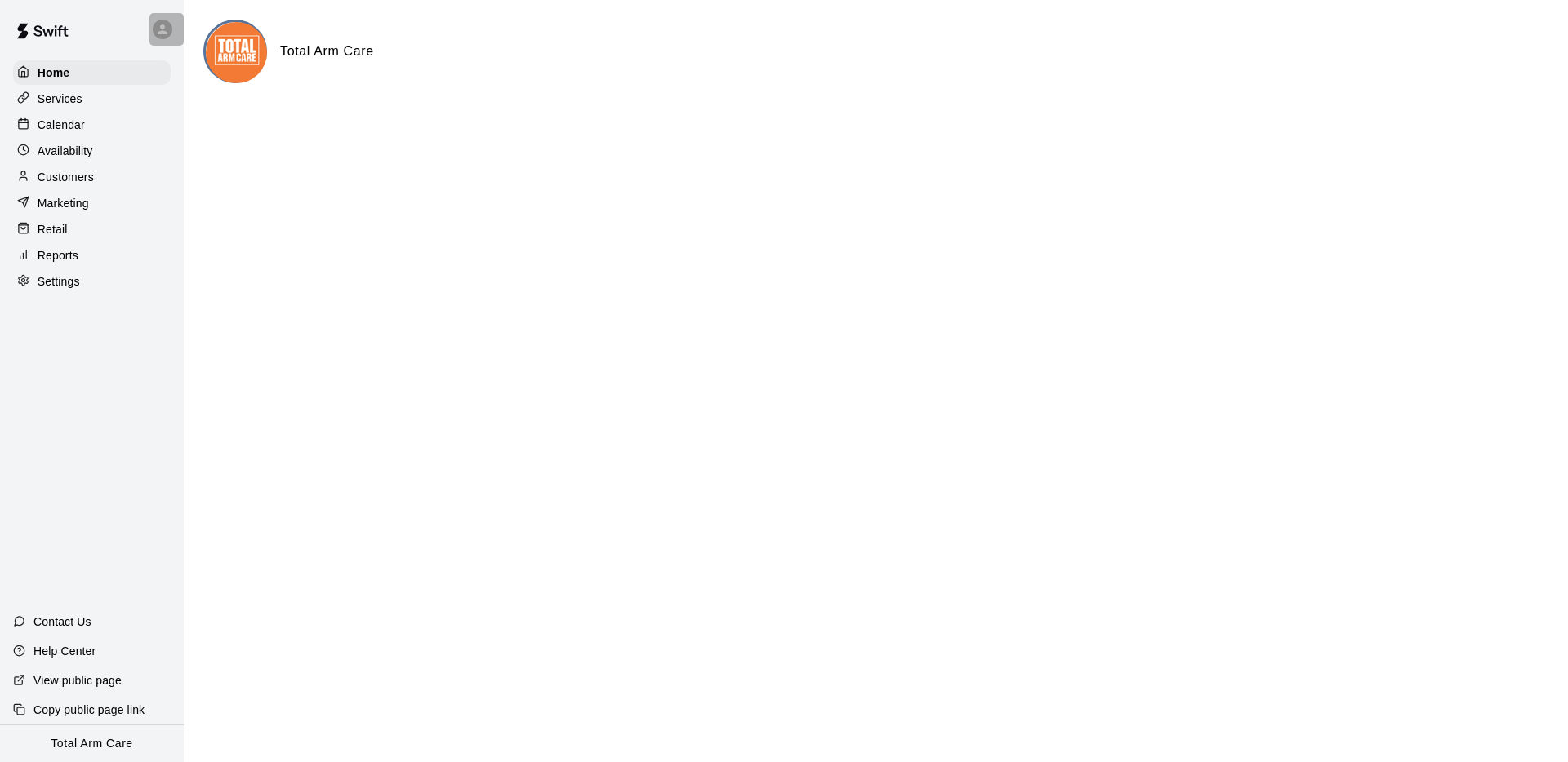
click at [168, 22] on icon at bounding box center [162, 29] width 15 height 15
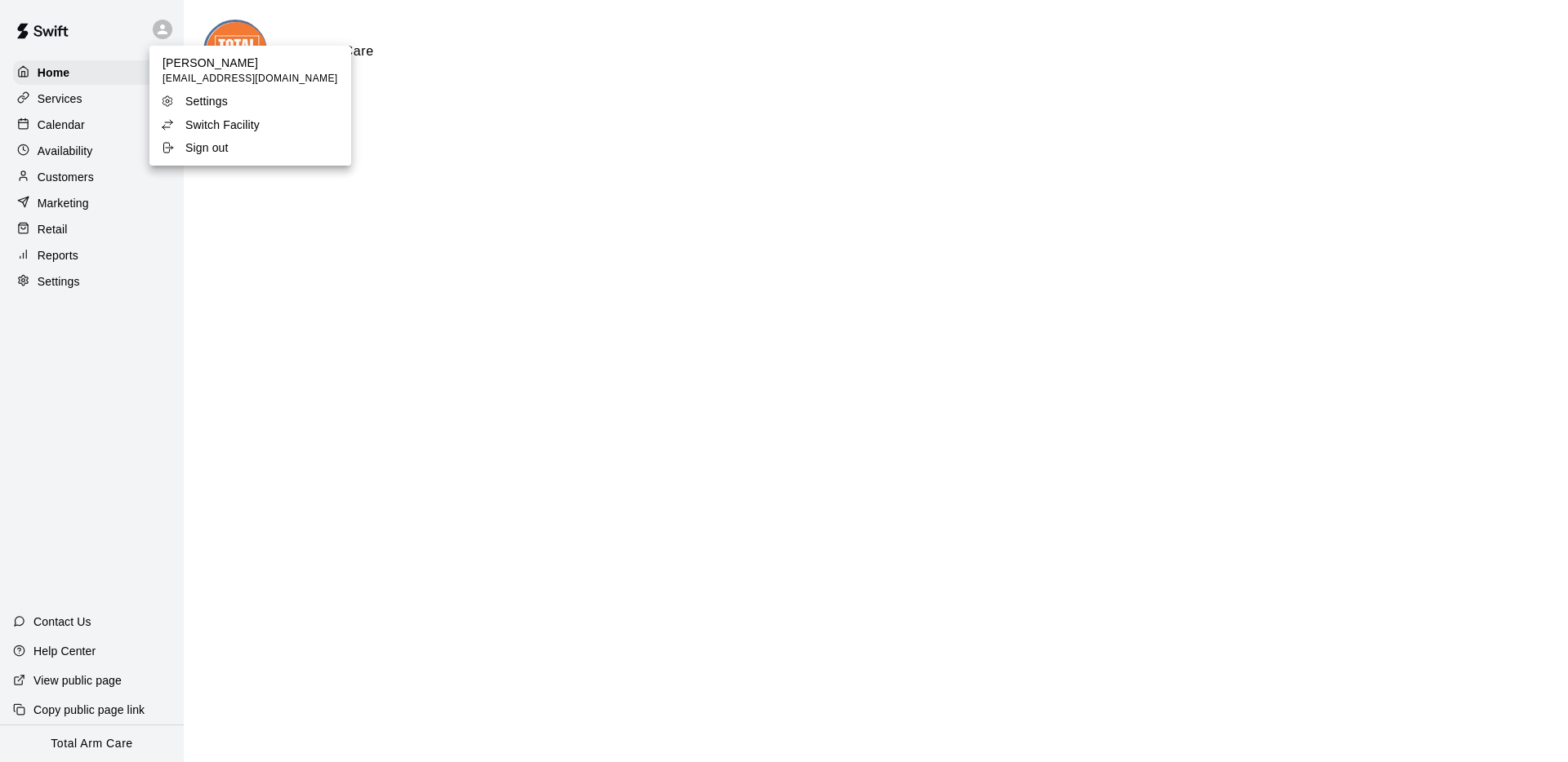
click at [213, 117] on p "Switch Facility" at bounding box center [222, 125] width 74 height 16
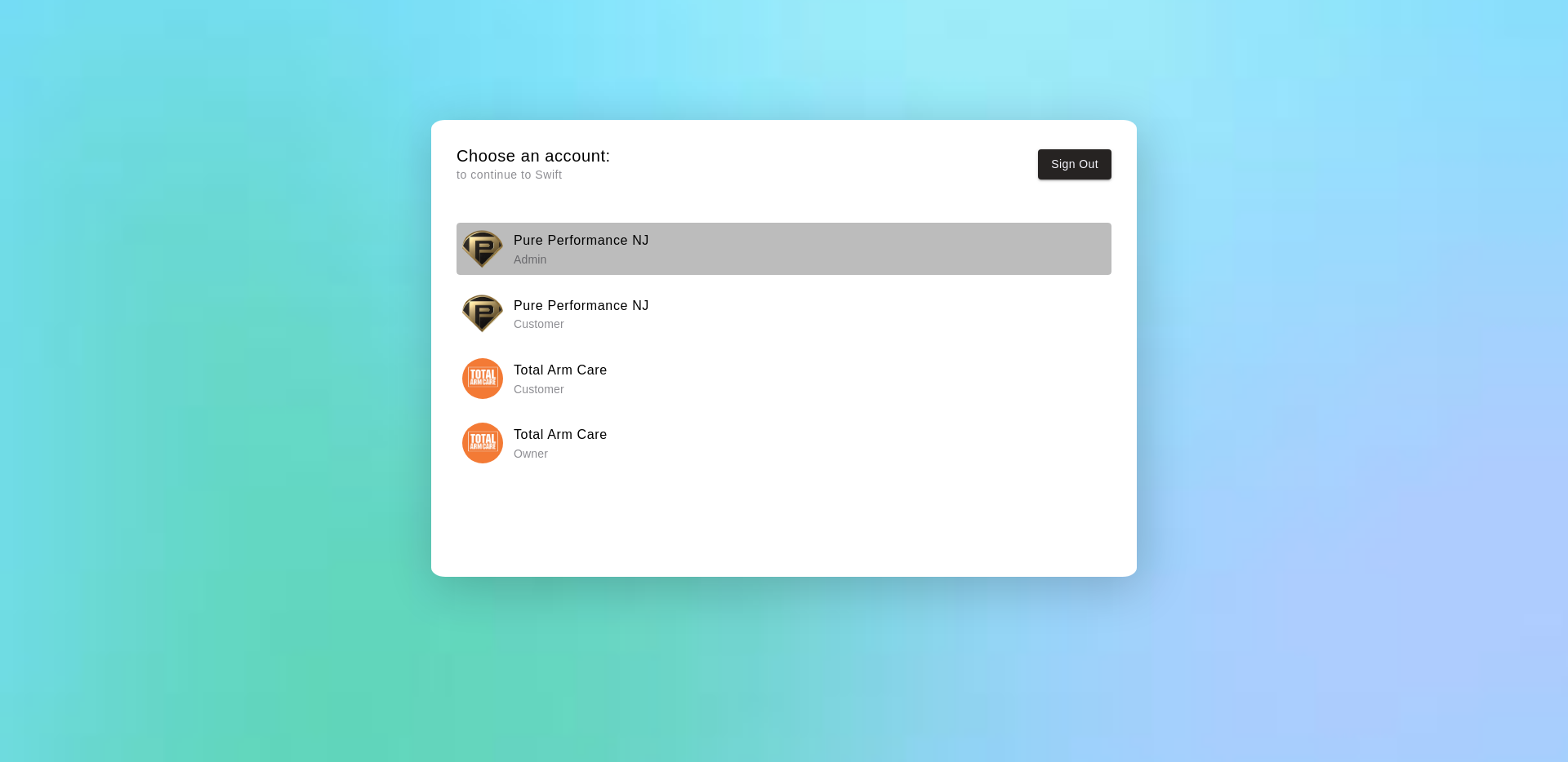
click at [492, 239] on img "button" at bounding box center [482, 248] width 41 height 41
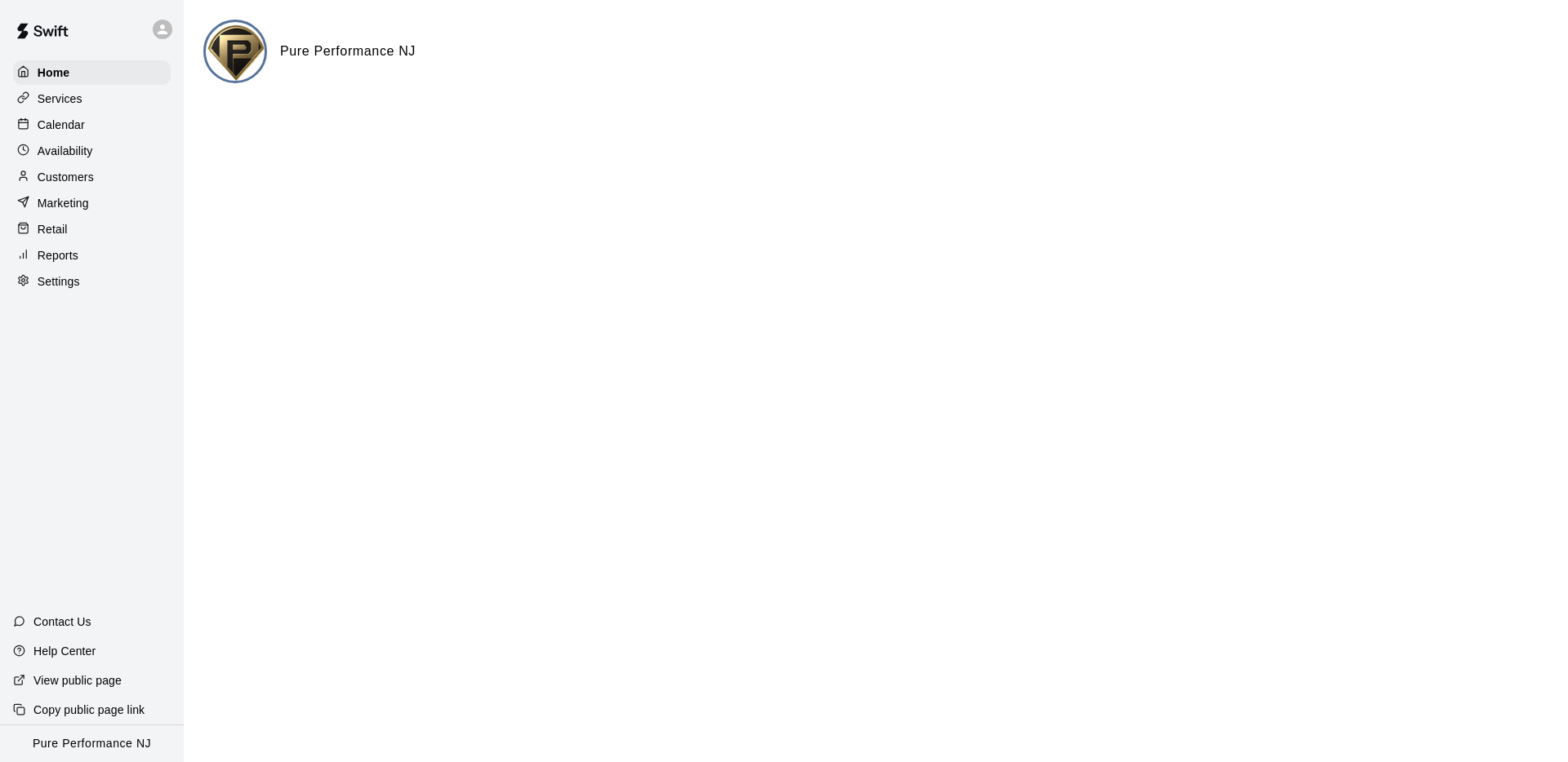
click at [62, 119] on p "Calendar" at bounding box center [61, 125] width 48 height 16
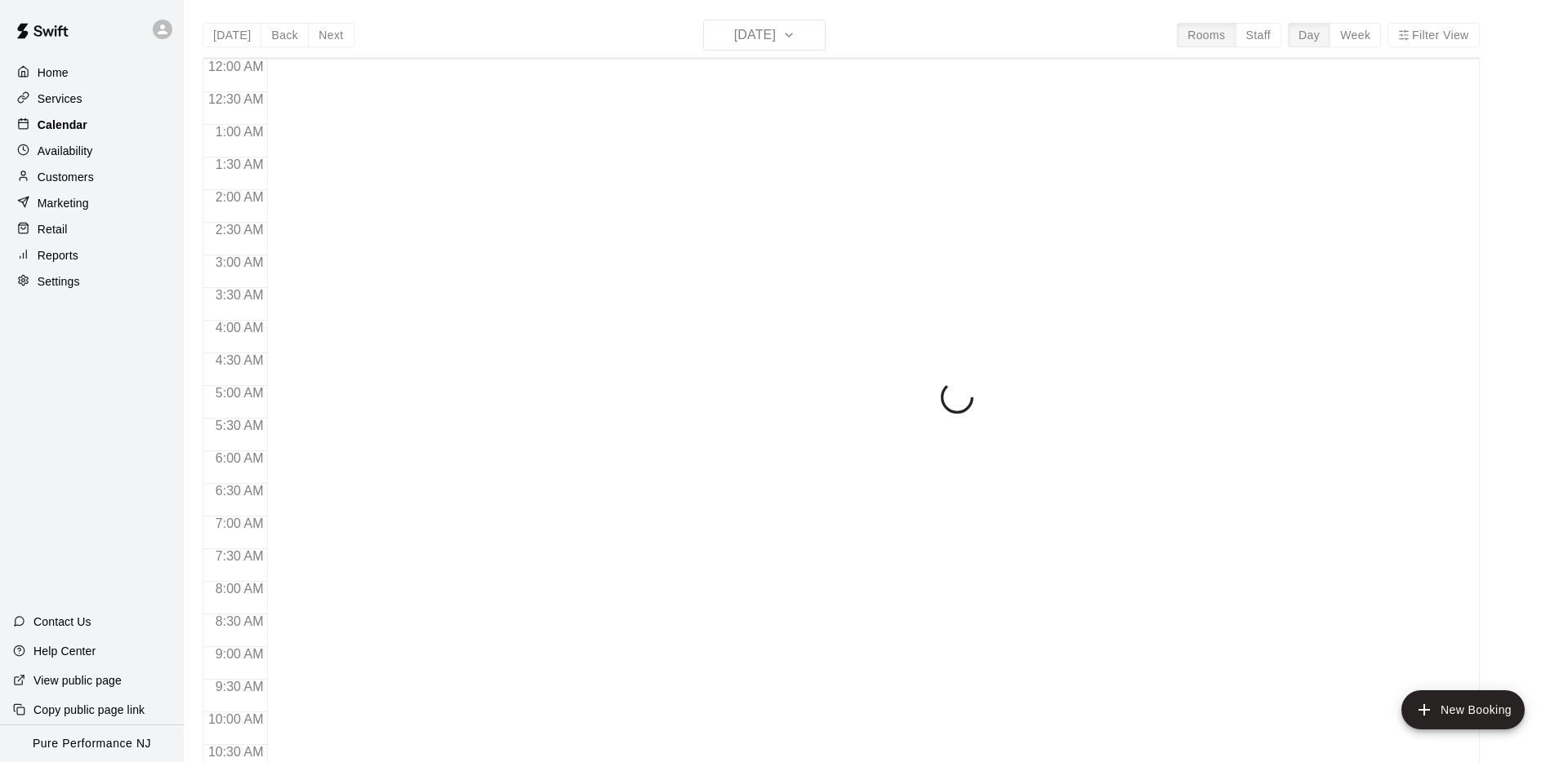
scroll to position [630, 0]
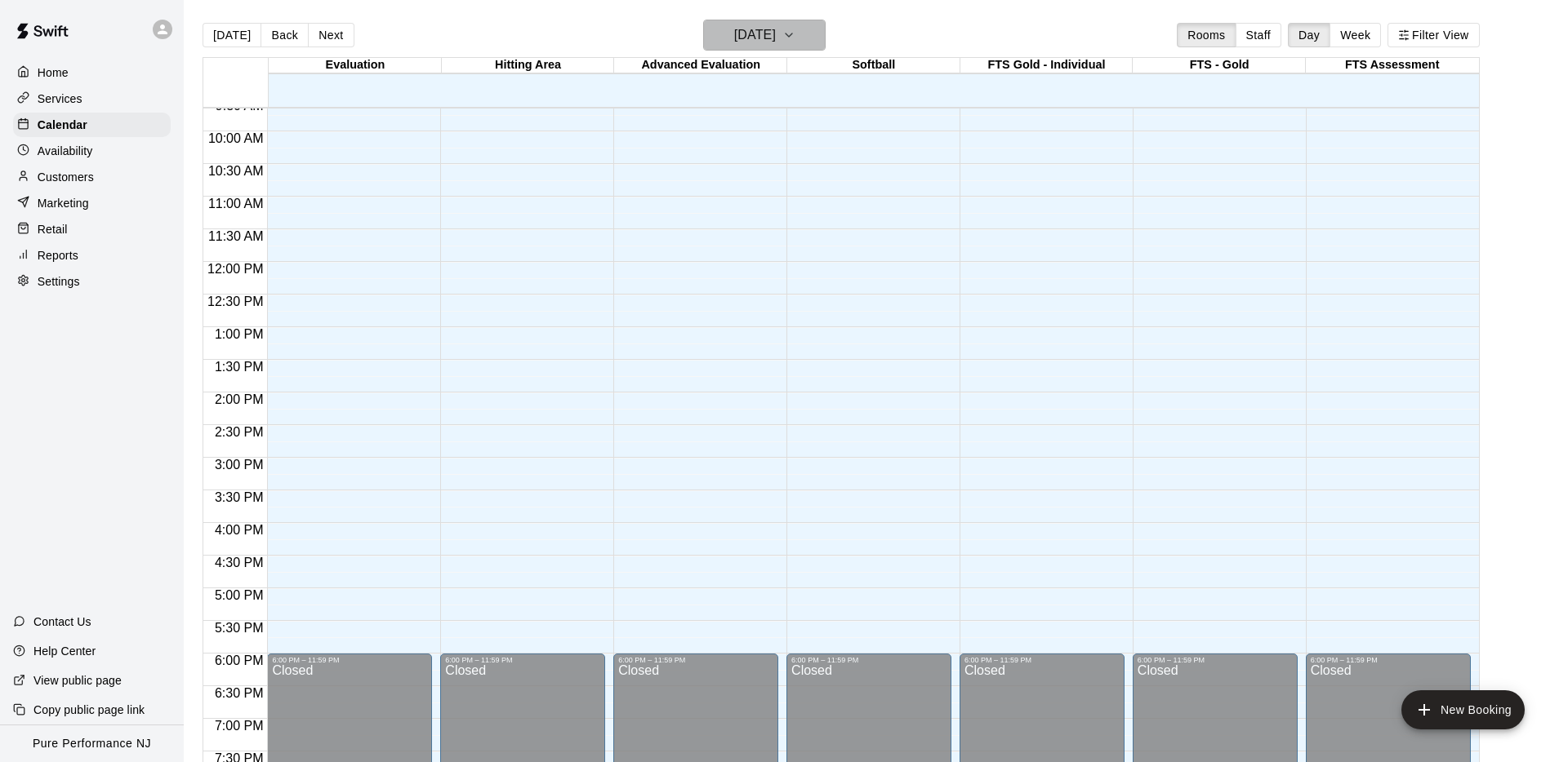
click at [735, 34] on h6 "[DATE]" at bounding box center [755, 35] width 42 height 23
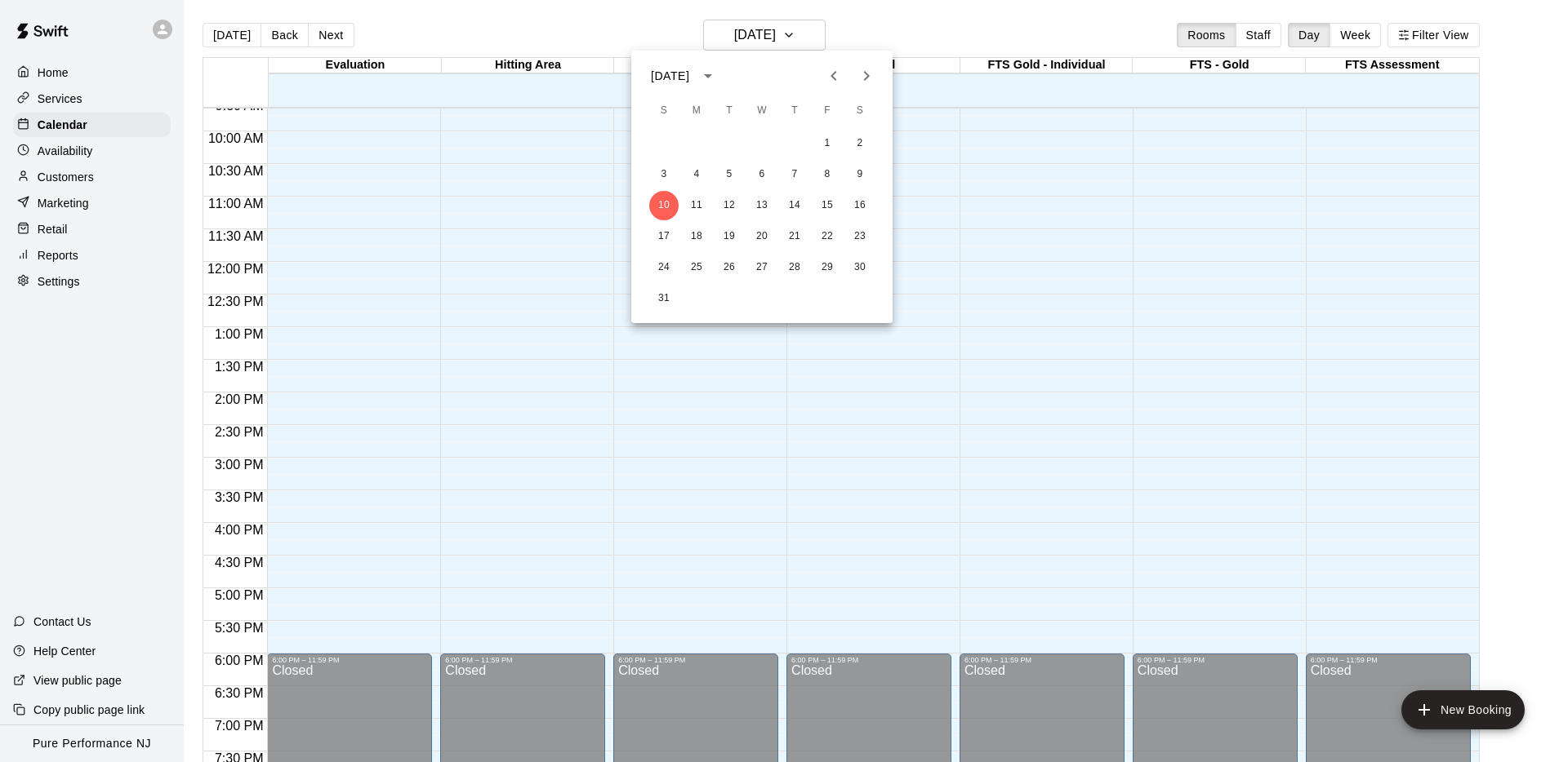
click at [869, 76] on icon "Next month" at bounding box center [866, 76] width 20 height 20
click at [738, 51] on div "[DATE] S M T W T F S 1 2 3 4 5 6 7 8 9 10 11 12 13 14 15 16 17 18 19 20 21 22 2…" at bounding box center [762, 187] width 261 height 273
click at [738, 47] on div at bounding box center [784, 381] width 1568 height 762
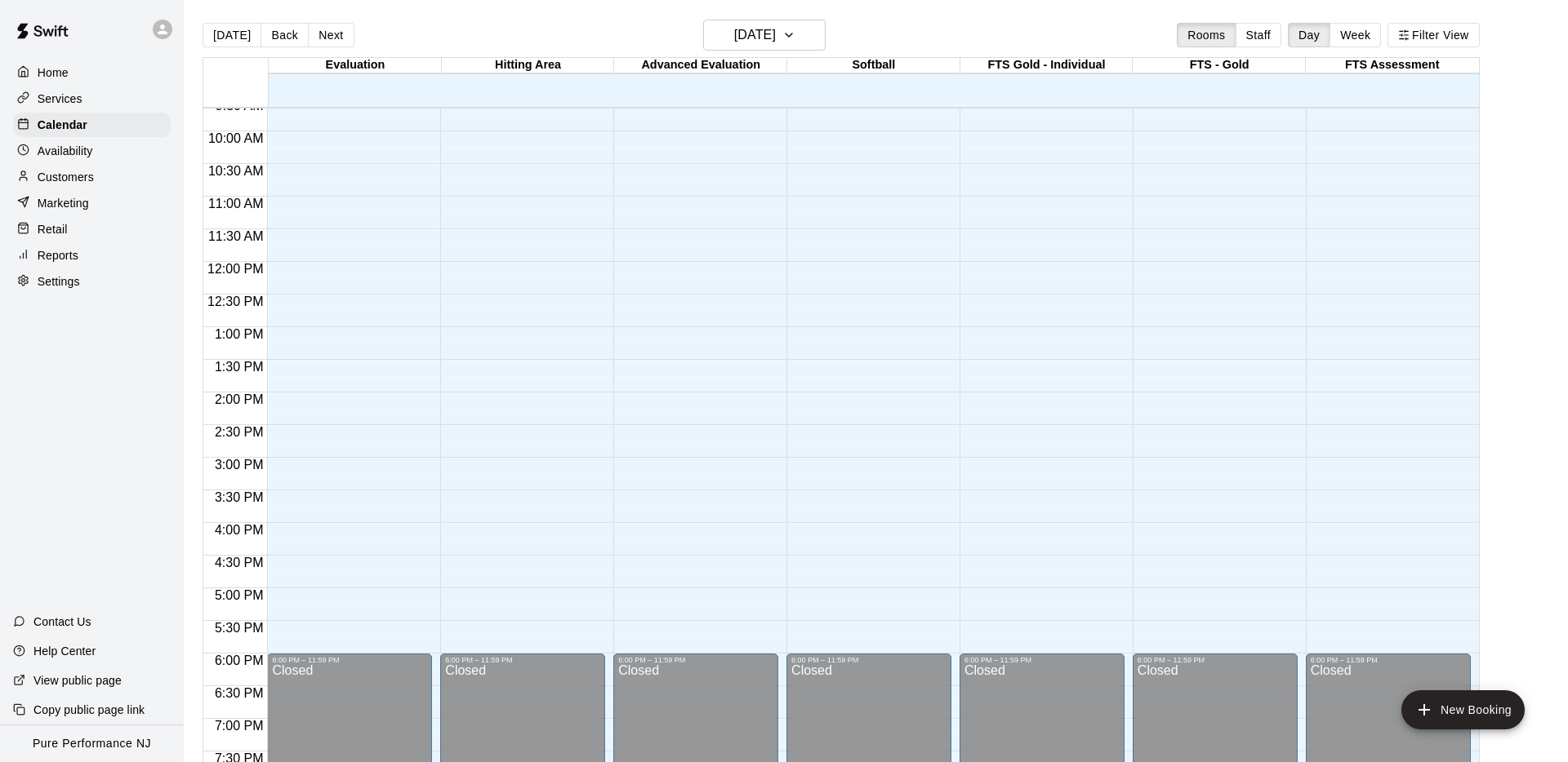
click at [729, 51] on div "[DATE] Back [DATE][DATE] Rooms Staff Day Week Filter View" at bounding box center [841, 39] width 1277 height 38
click at [723, 48] on button "[DATE]" at bounding box center [764, 35] width 123 height 31
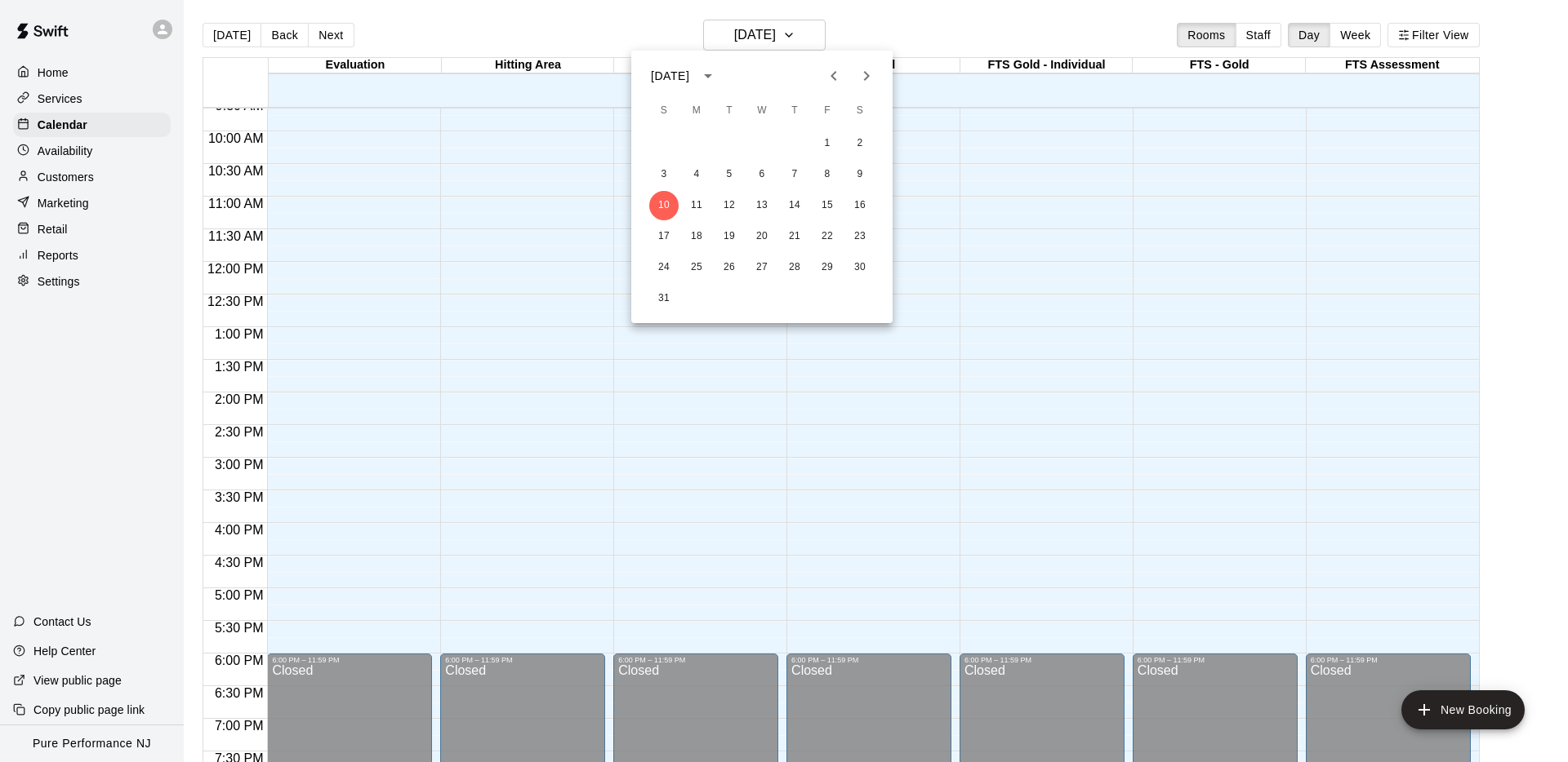
click at [683, 74] on div "[DATE]" at bounding box center [669, 75] width 39 height 17
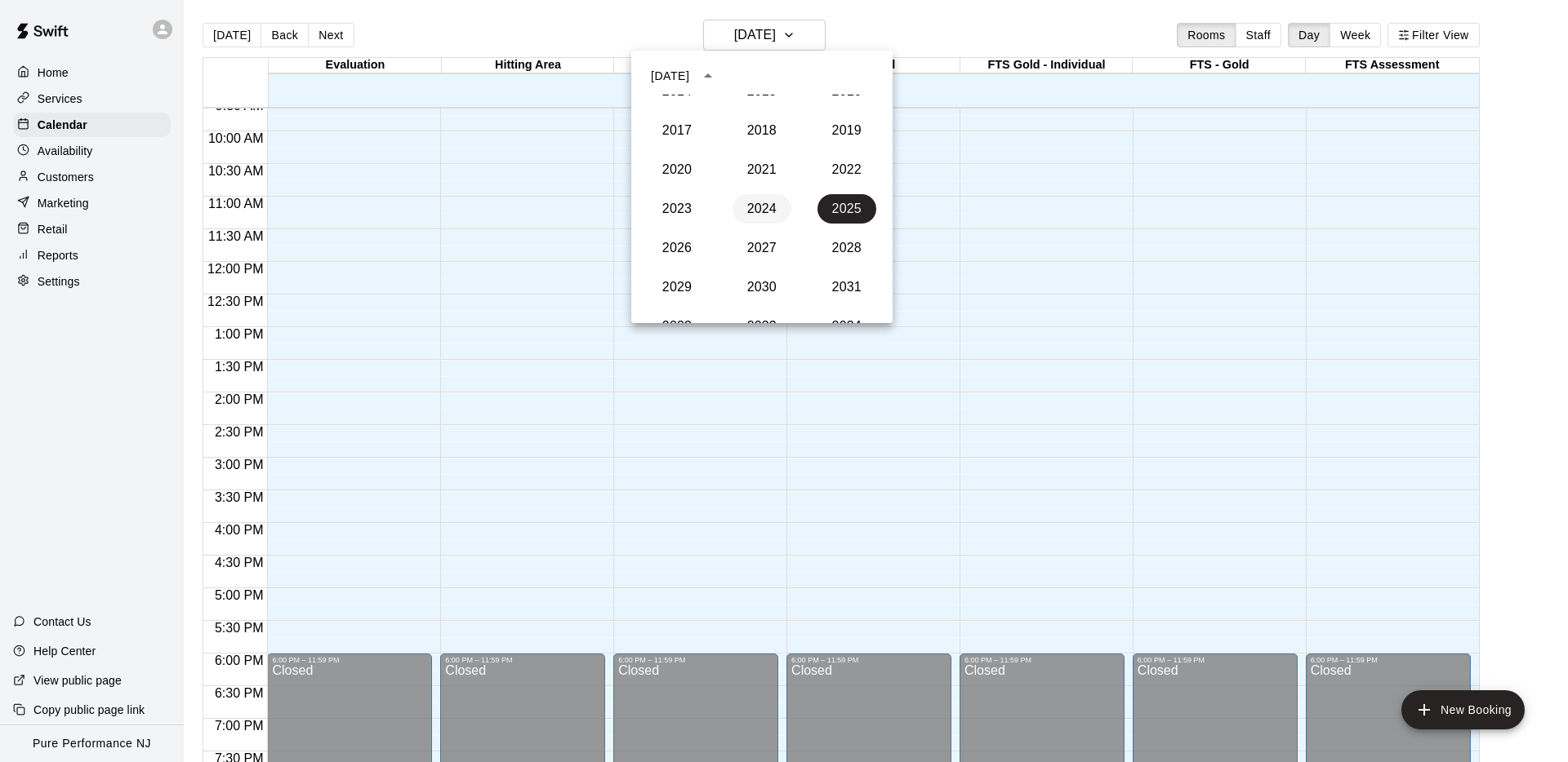
click at [759, 204] on button "2024" at bounding box center [761, 209] width 58 height 30
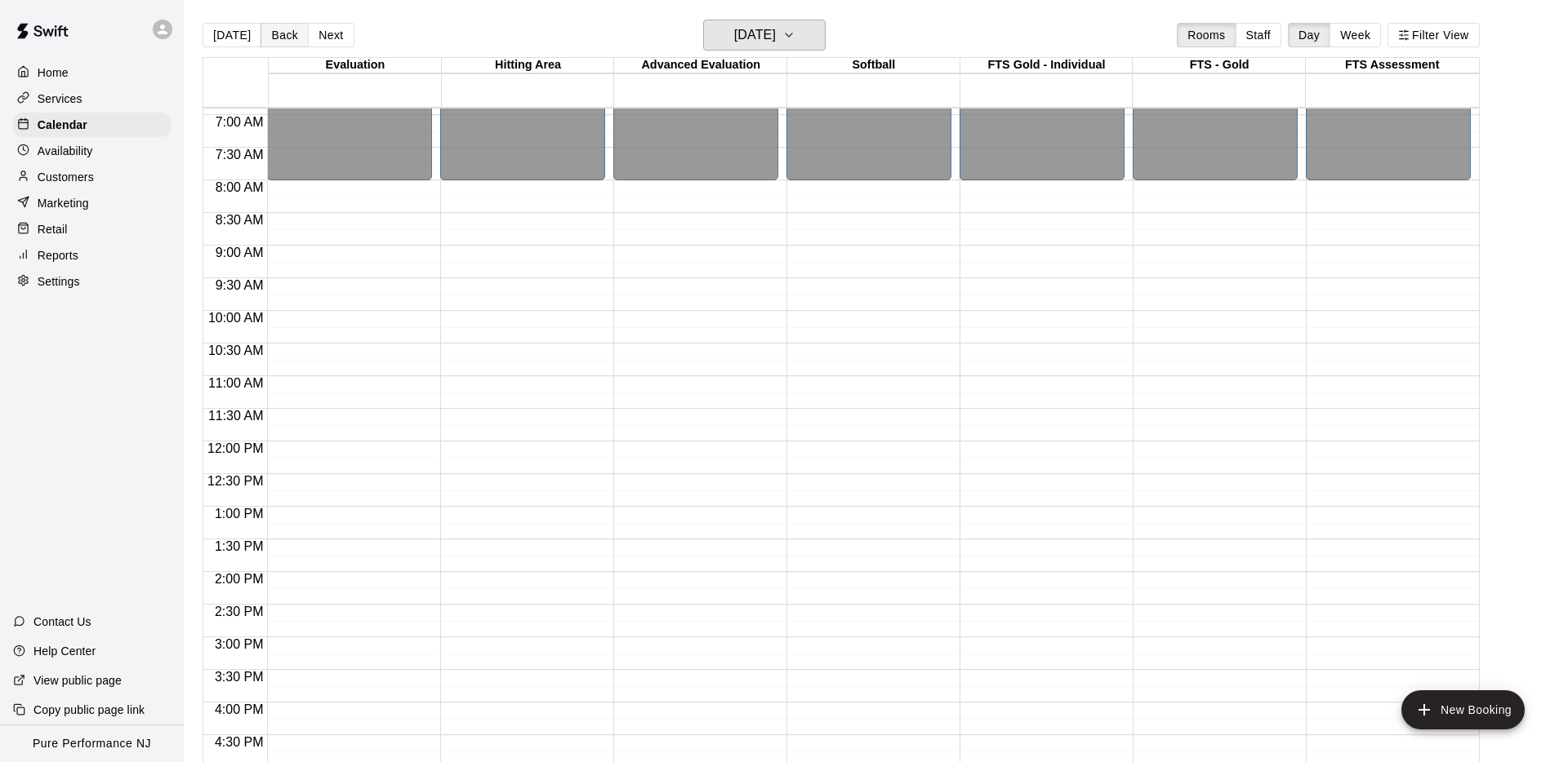
scroll to position [433, 0]
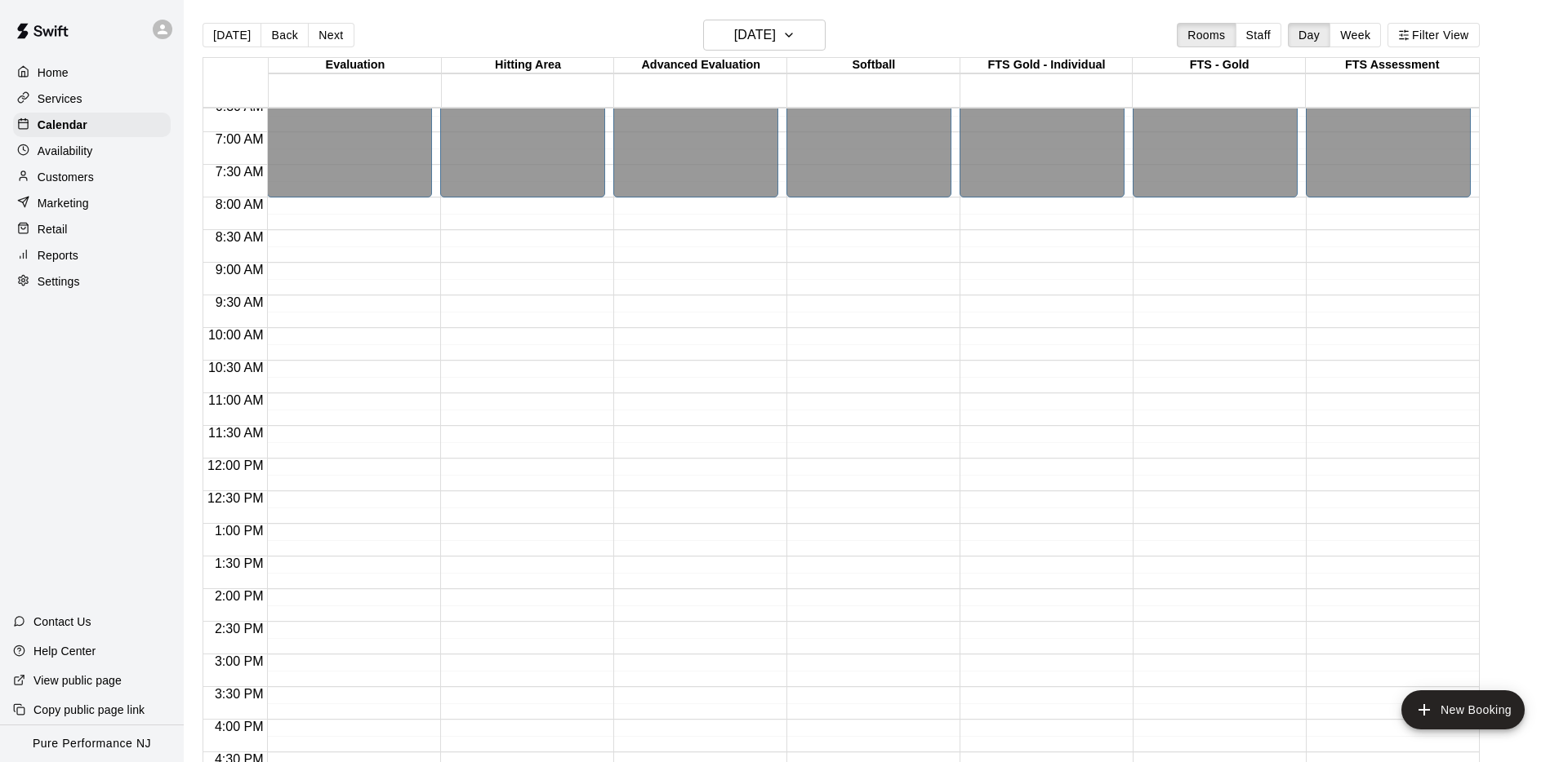
click at [338, 35] on button "Next" at bounding box center [331, 35] width 46 height 25
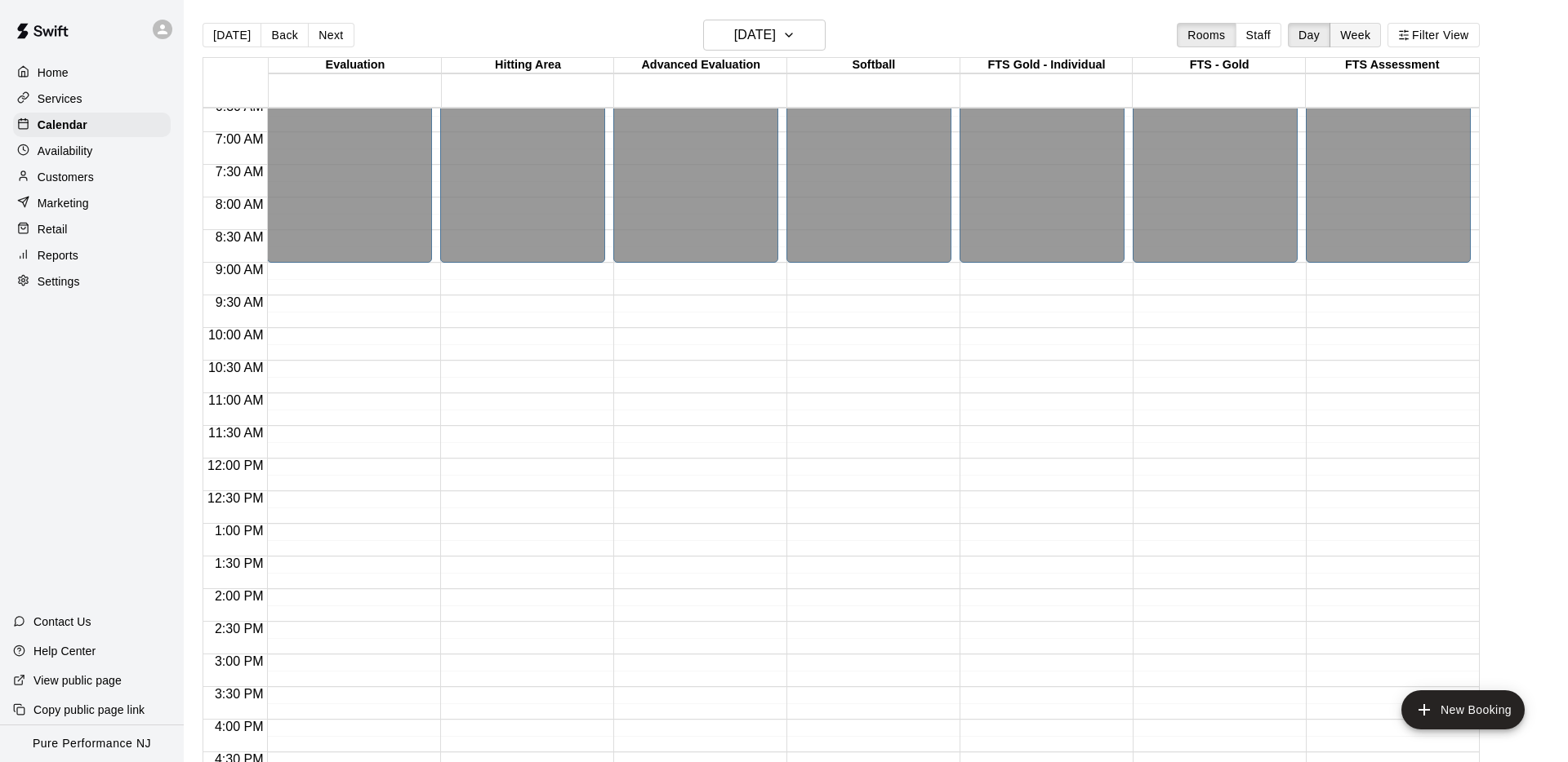
click at [1350, 33] on button "Week" at bounding box center [1355, 35] width 51 height 25
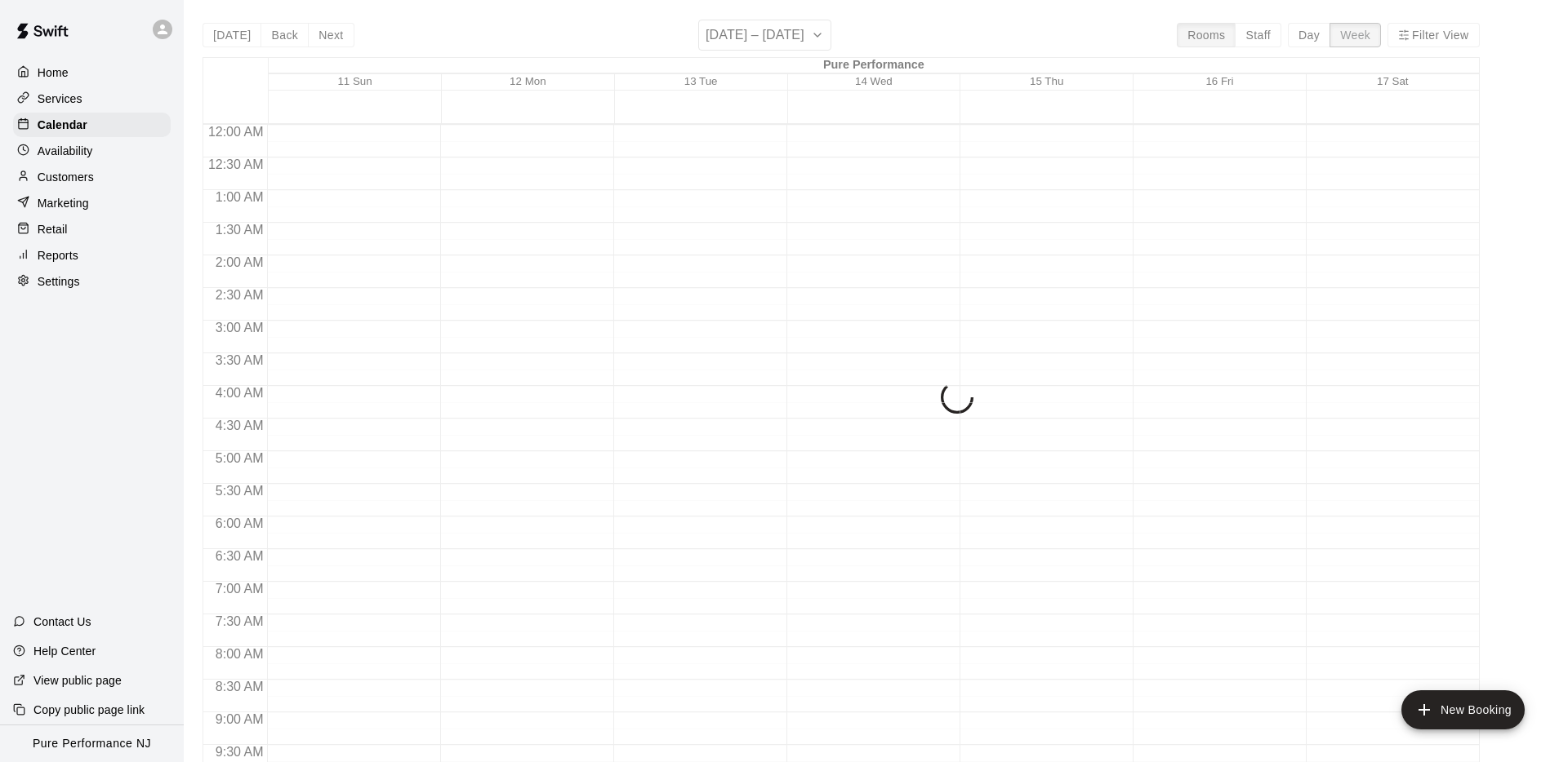
scroll to position [630, 0]
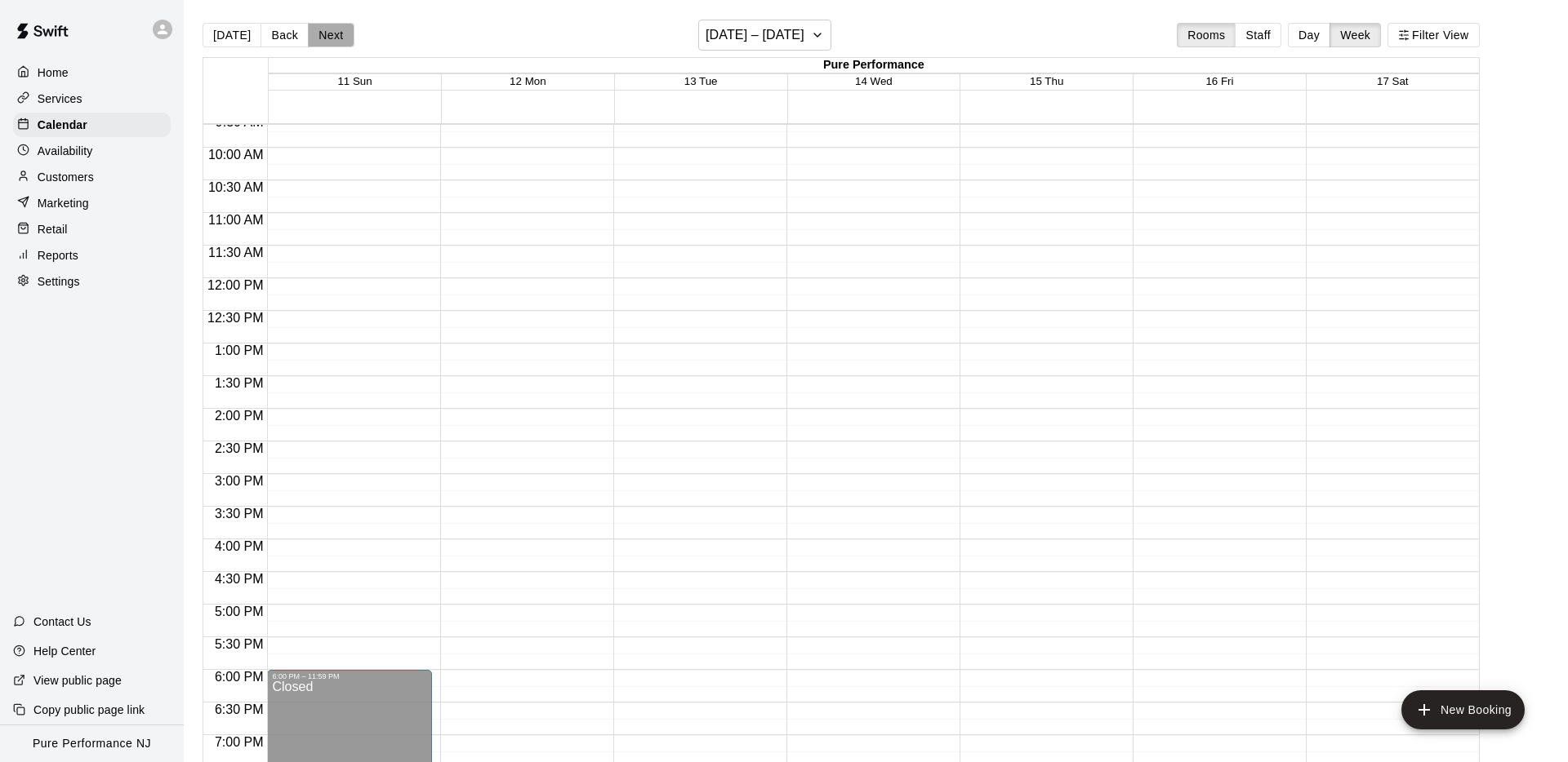
click at [328, 32] on button "Next" at bounding box center [331, 35] width 46 height 25
click at [756, 32] on h6 "[DATE] – [DATE]" at bounding box center [755, 35] width 99 height 23
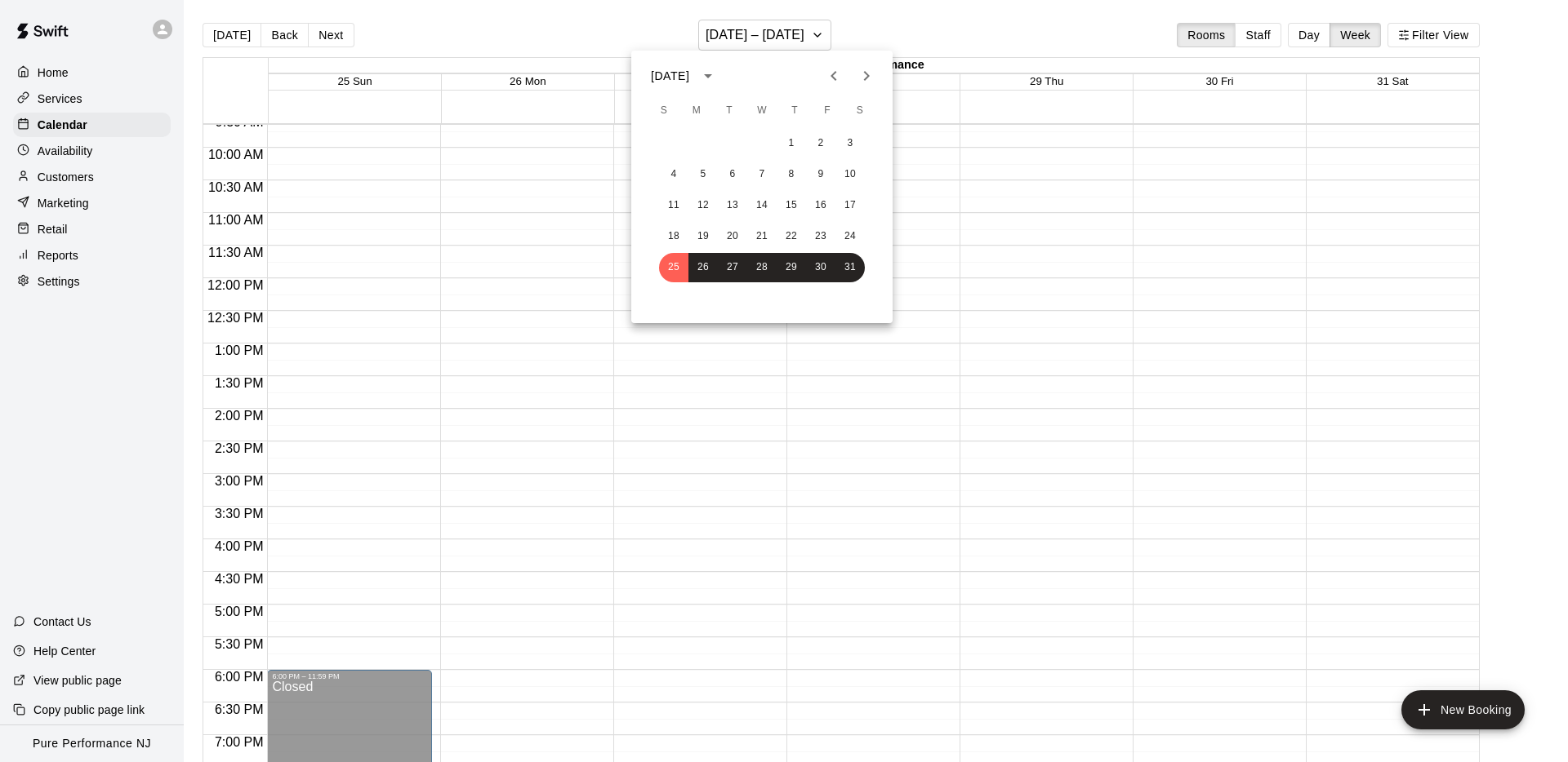
click at [873, 77] on icon "Next month" at bounding box center [866, 76] width 20 height 20
click at [672, 169] on button "6" at bounding box center [674, 175] width 30 height 30
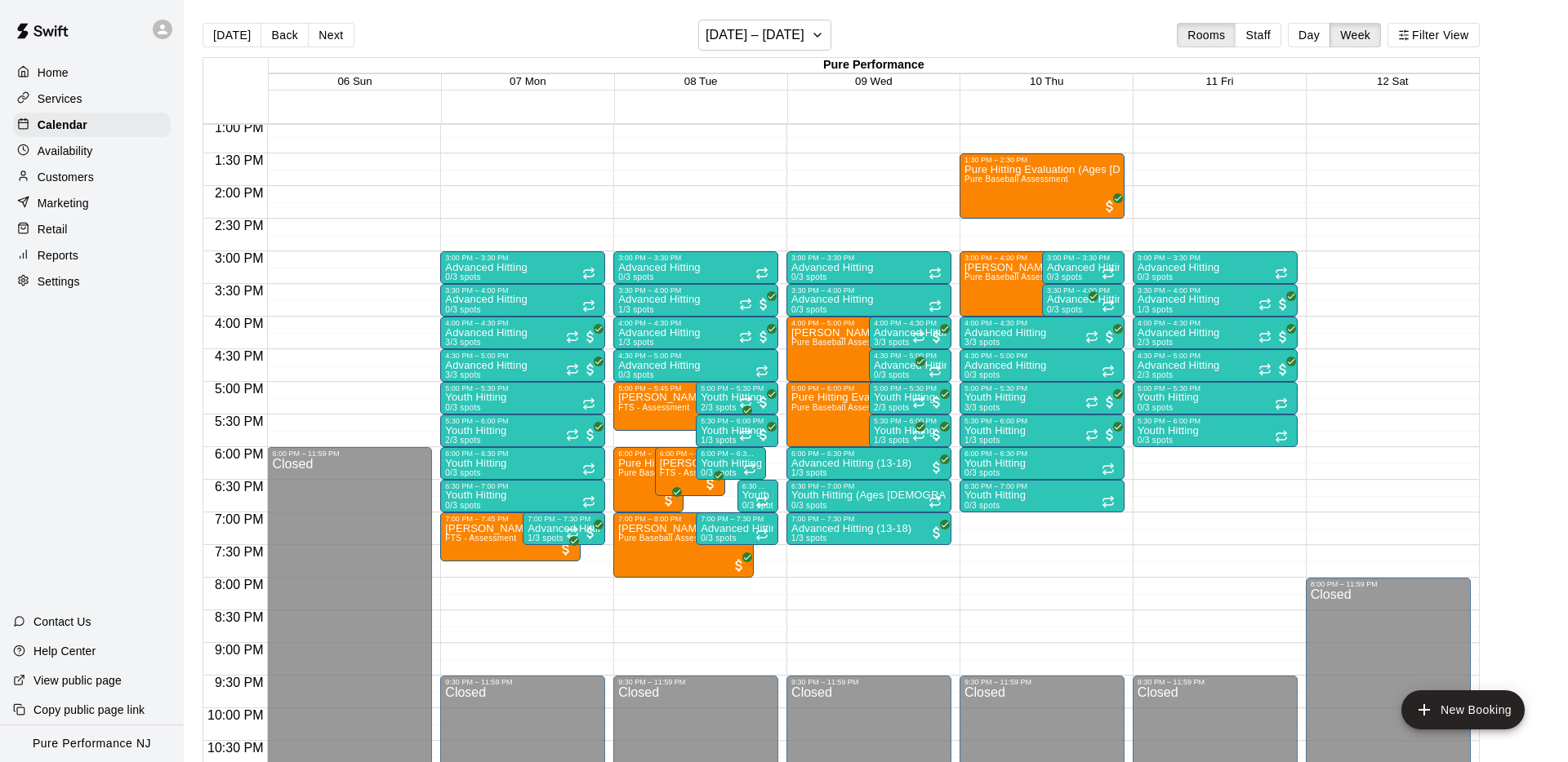
scroll to position [852, 0]
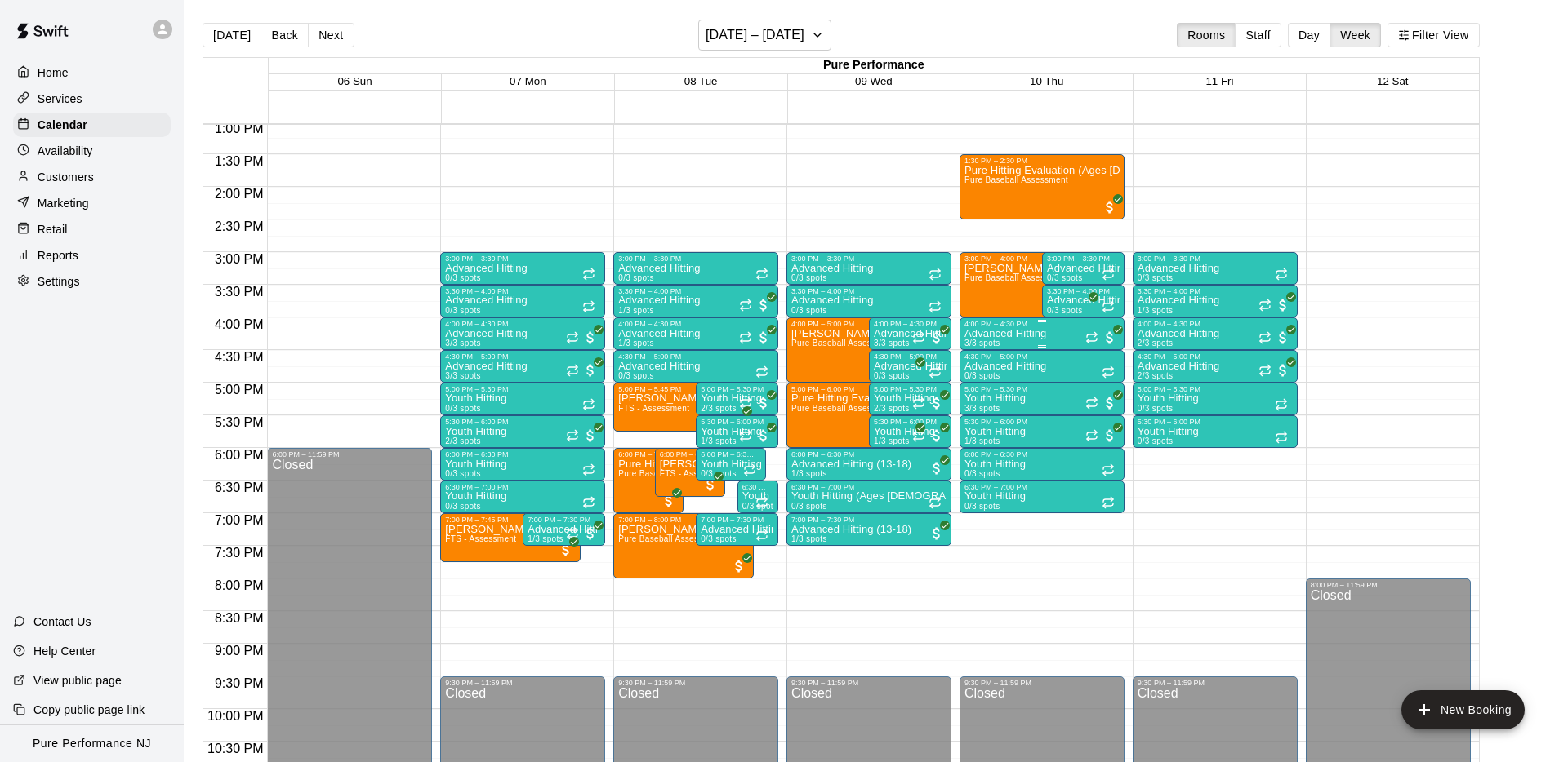
click at [1002, 333] on p "Advanced Hitting" at bounding box center [1005, 333] width 82 height 0
